Goal: Task Accomplishment & Management: Manage account settings

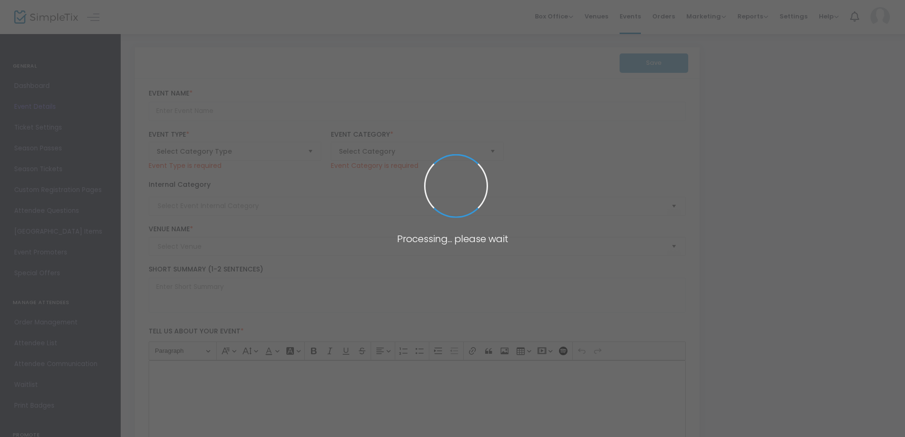
type input "Year With The Frog And Toad"
type textarea "A hit on Broadway, A Year with Frog and Toad was nominated for three Tony Award…"
type input "Buy Tickets"
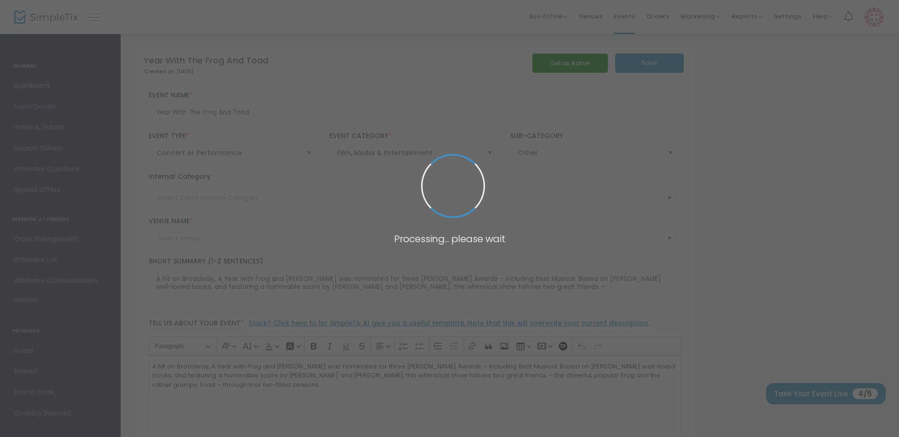
type input "McDonald Couty Performing Arts Center"
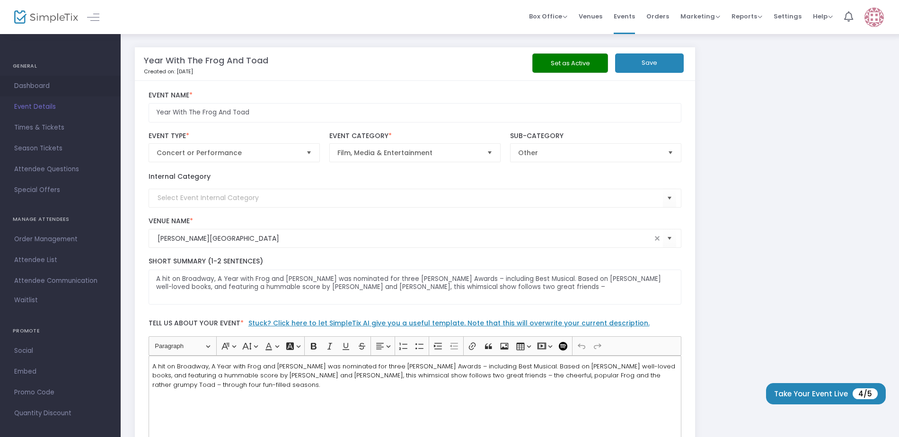
click at [35, 89] on span "Dashboard" at bounding box center [60, 86] width 92 height 12
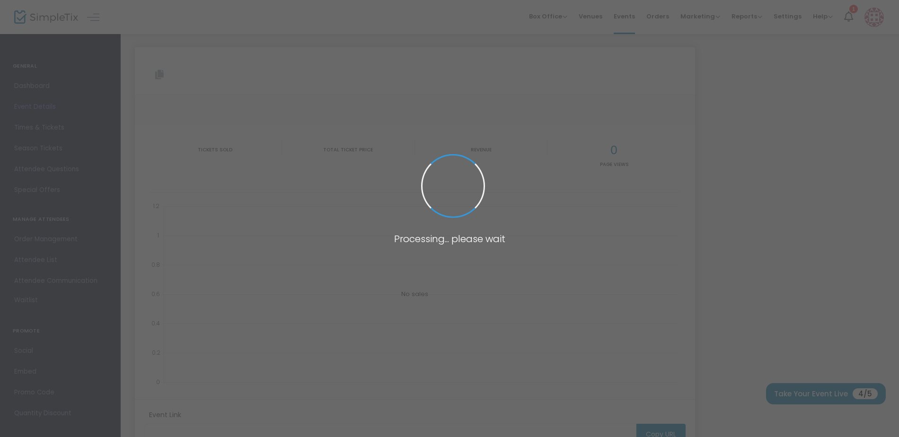
type input "https://www.simpletix.com/e/year-with-the-frog-and-toad-tickets-232645"
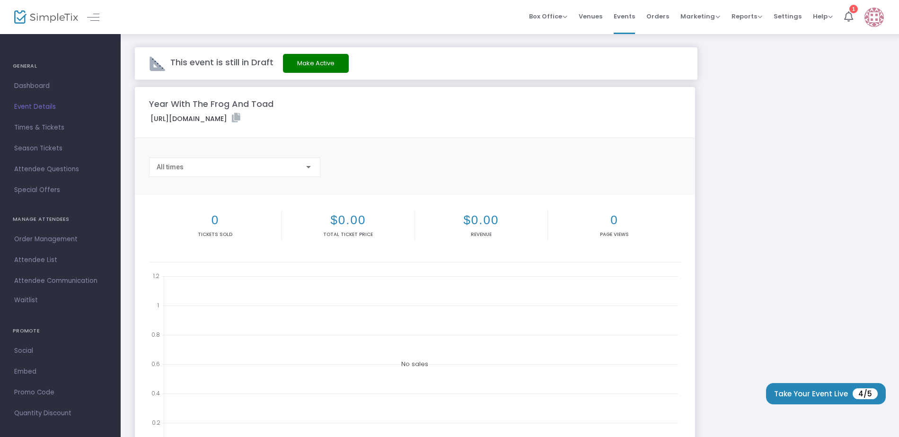
click at [875, 15] on img at bounding box center [874, 17] width 19 height 19
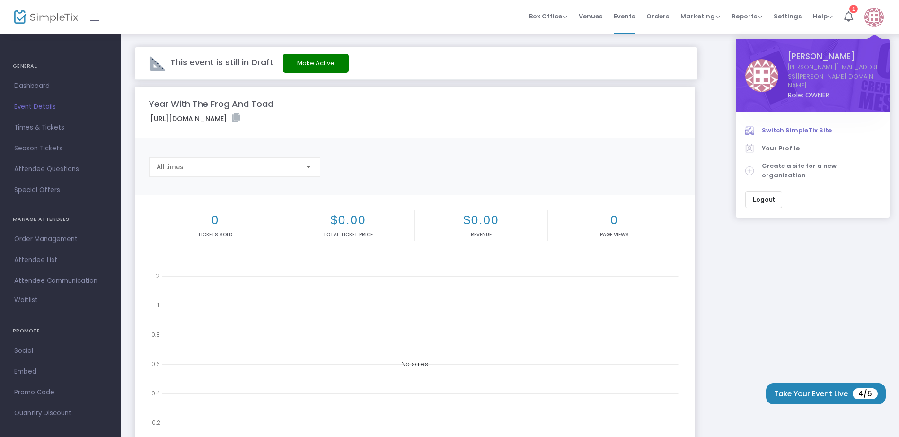
click at [786, 126] on span "Switch SimpleTix Site" at bounding box center [821, 130] width 118 height 9
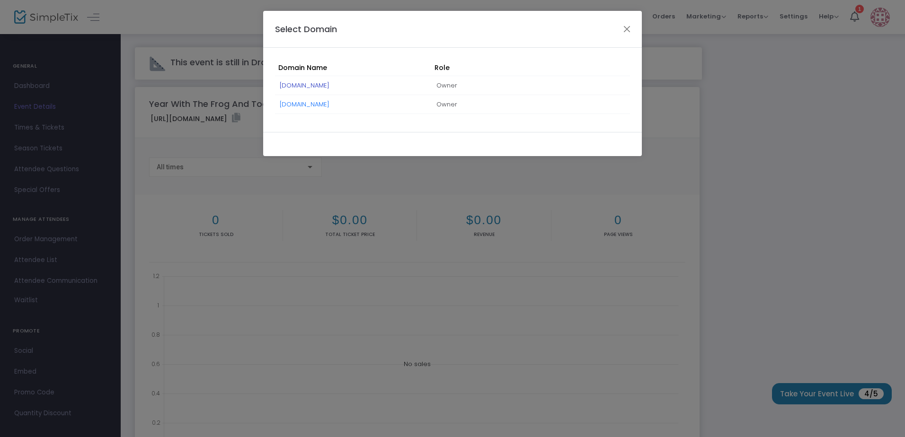
click at [329, 85] on link "[DOMAIN_NAME]" at bounding box center [305, 85] width 50 height 9
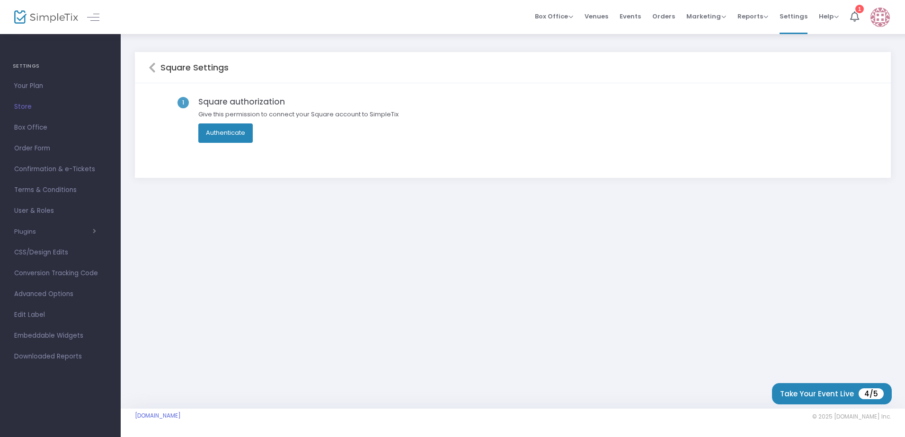
click at [228, 136] on button "Authenticate" at bounding box center [225, 133] width 54 height 19
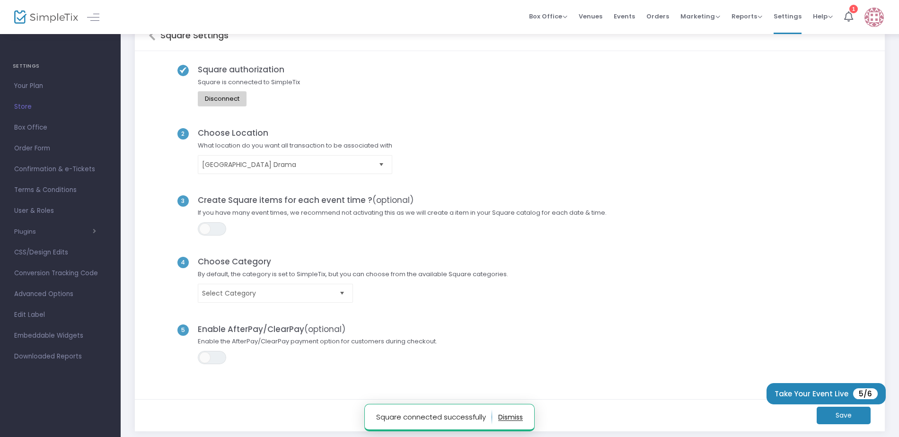
scroll to position [92, 0]
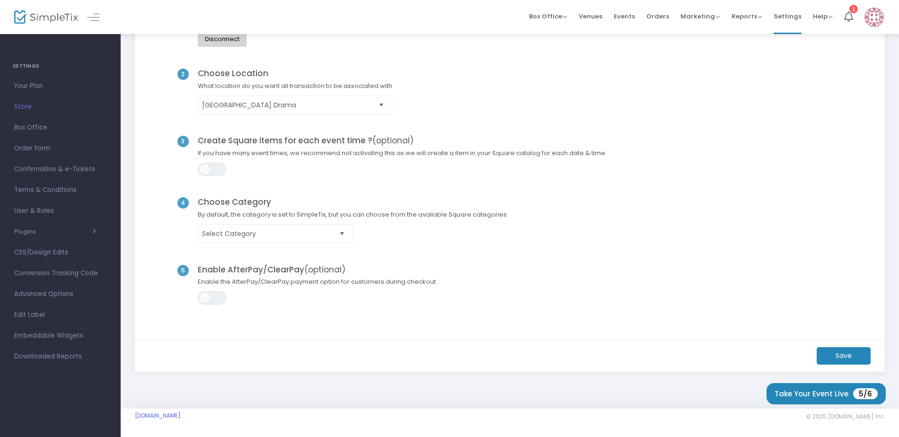
click at [825, 352] on m-button "Save" at bounding box center [844, 356] width 54 height 18
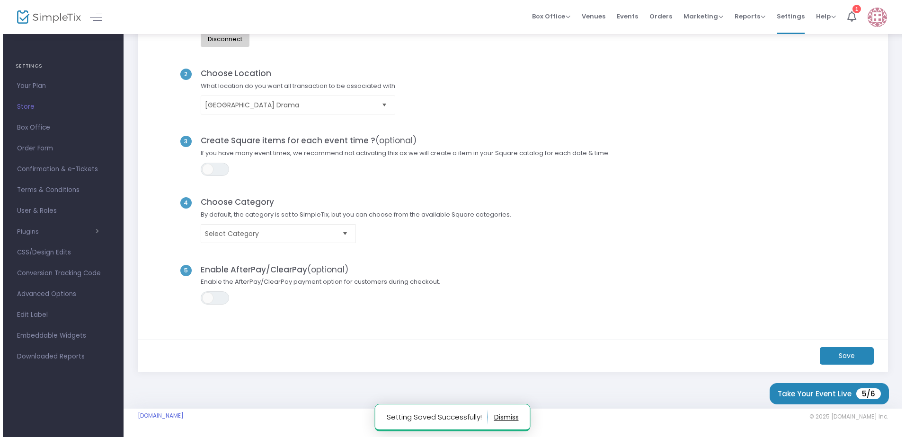
scroll to position [0, 0]
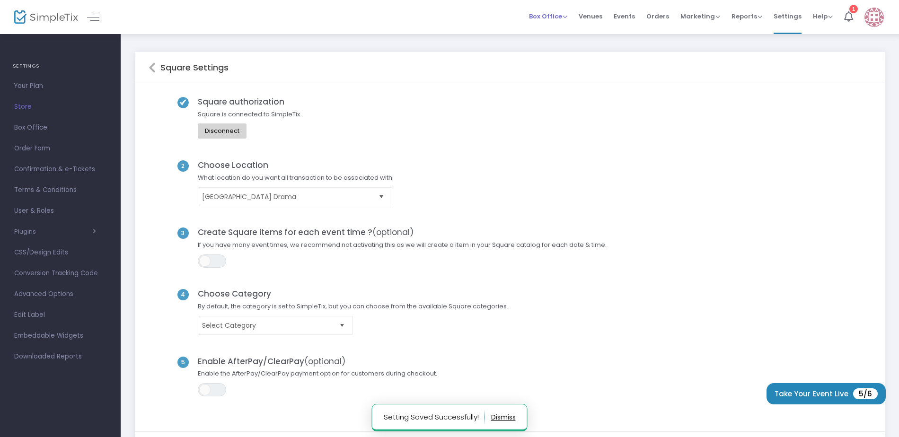
click at [542, 13] on span "Box Office" at bounding box center [548, 16] width 38 height 9
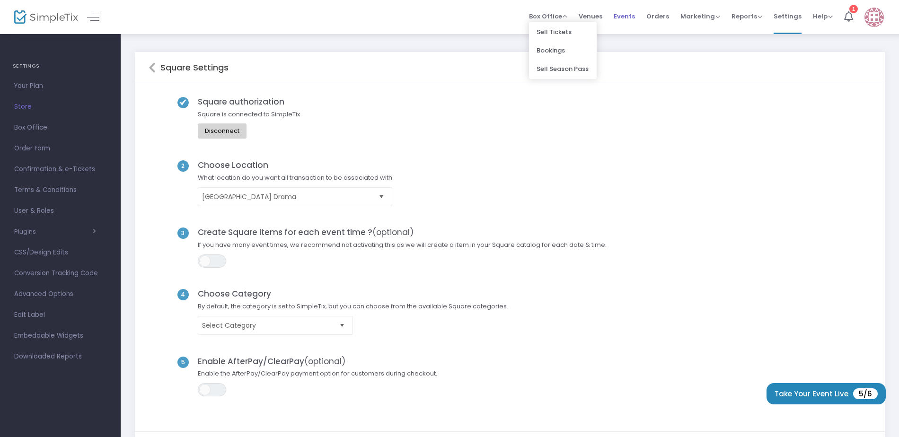
click at [627, 15] on span "Events" at bounding box center [624, 16] width 21 height 24
